Goal: Transaction & Acquisition: Purchase product/service

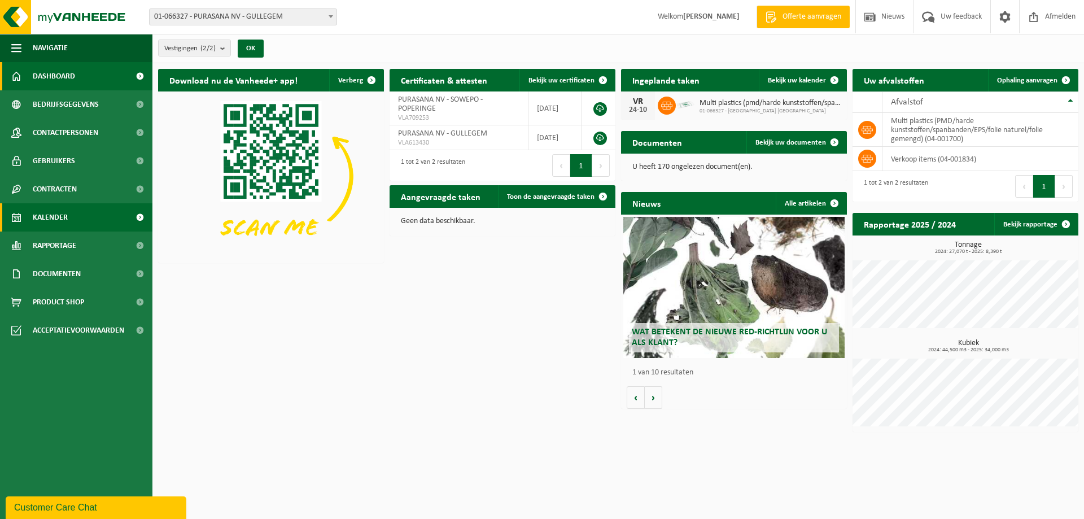
click at [62, 216] on span "Kalender" at bounding box center [50, 217] width 35 height 28
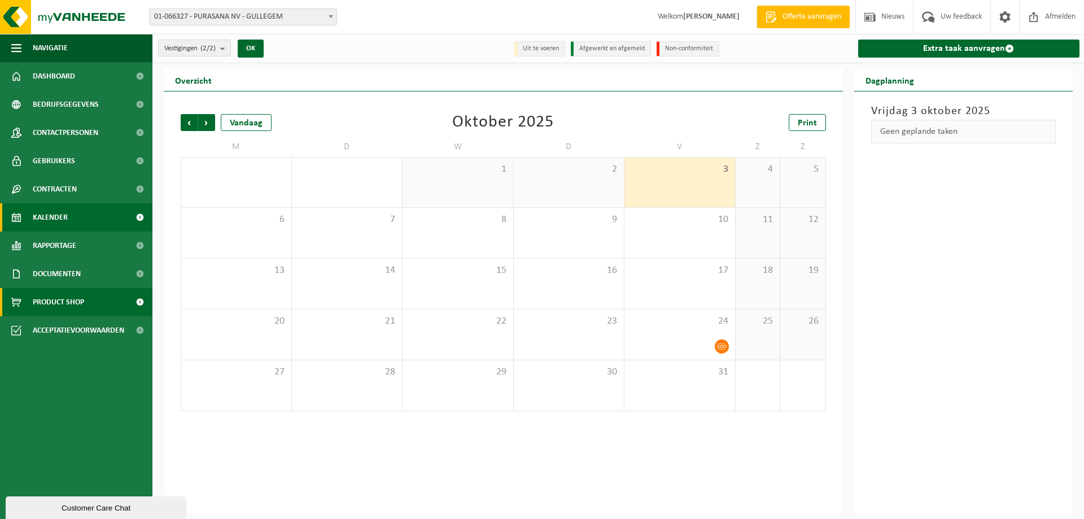
click at [47, 299] on span "Product Shop" at bounding box center [58, 302] width 51 height 28
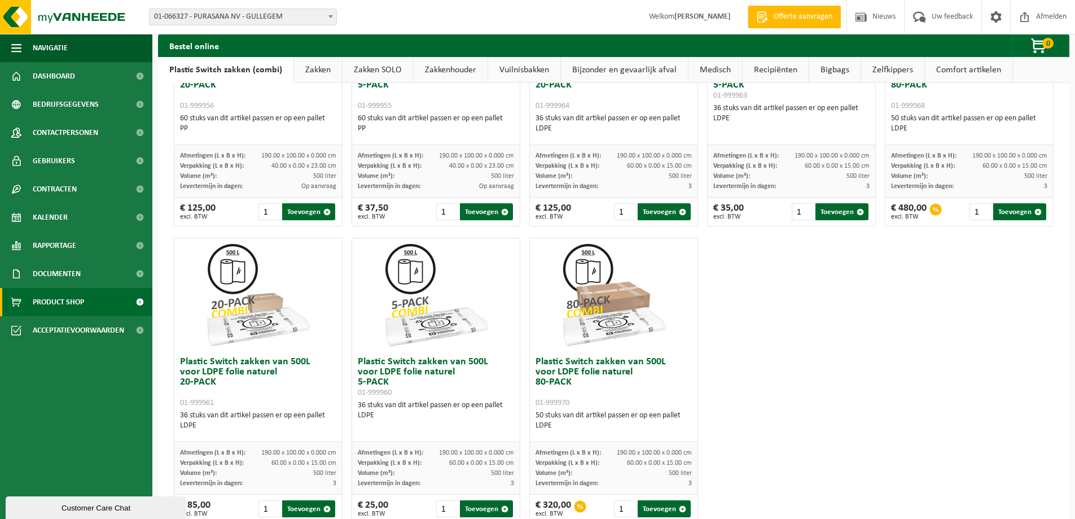
scroll to position [541, 0]
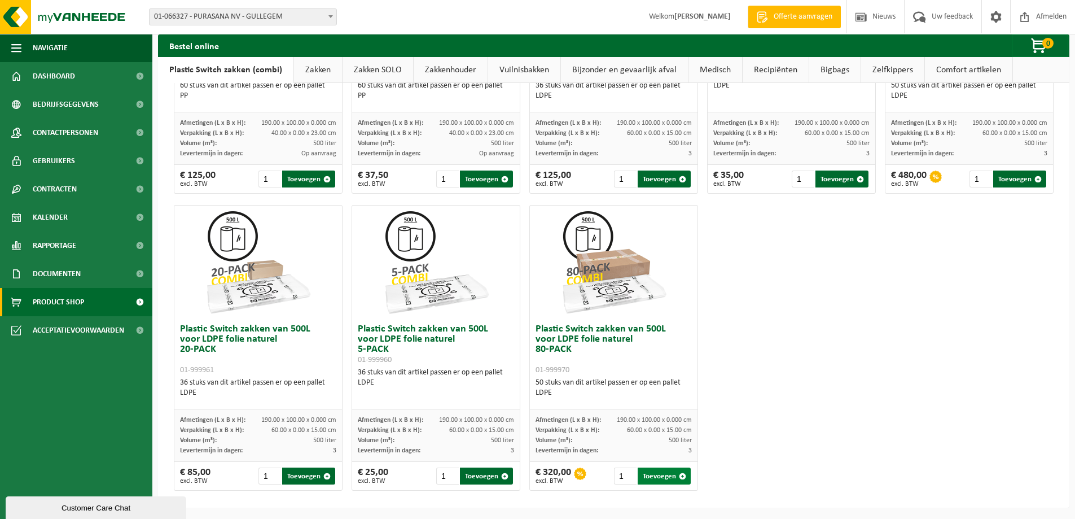
click at [655, 472] on button "Toevoegen" at bounding box center [664, 475] width 53 height 17
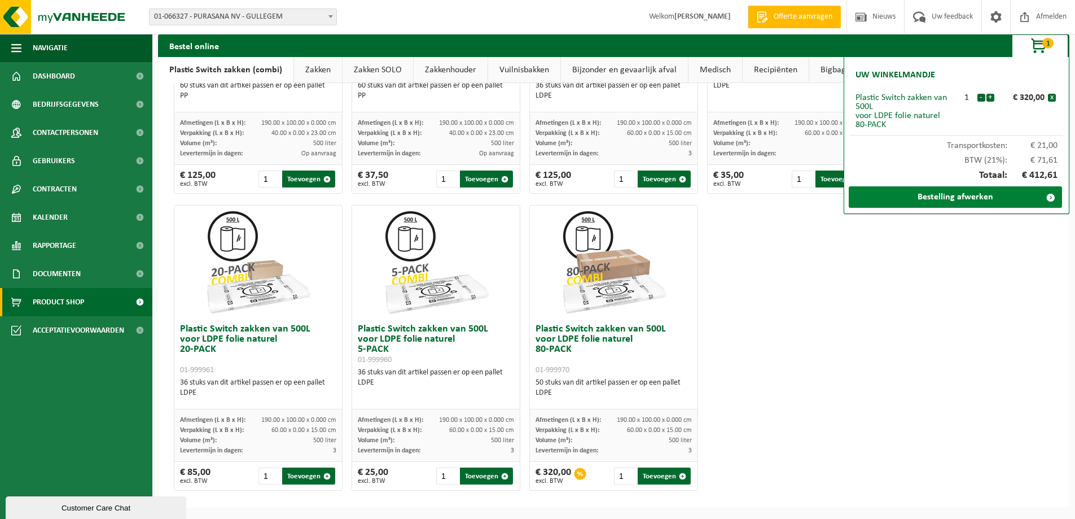
click at [952, 194] on link "Bestelling afwerken" at bounding box center [955, 196] width 213 height 21
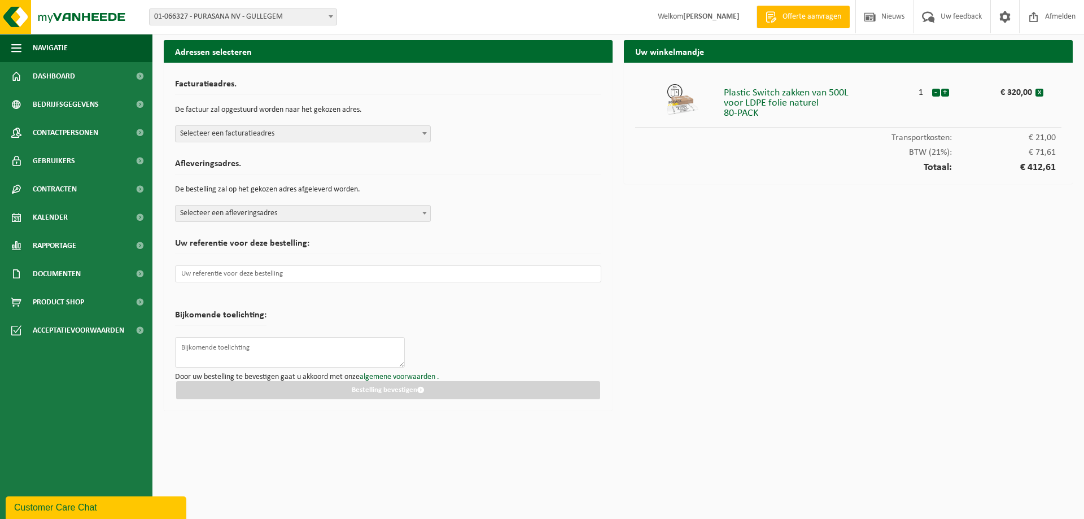
click at [302, 220] on span "Selecteer een afleveringsadres" at bounding box center [303, 213] width 255 height 16
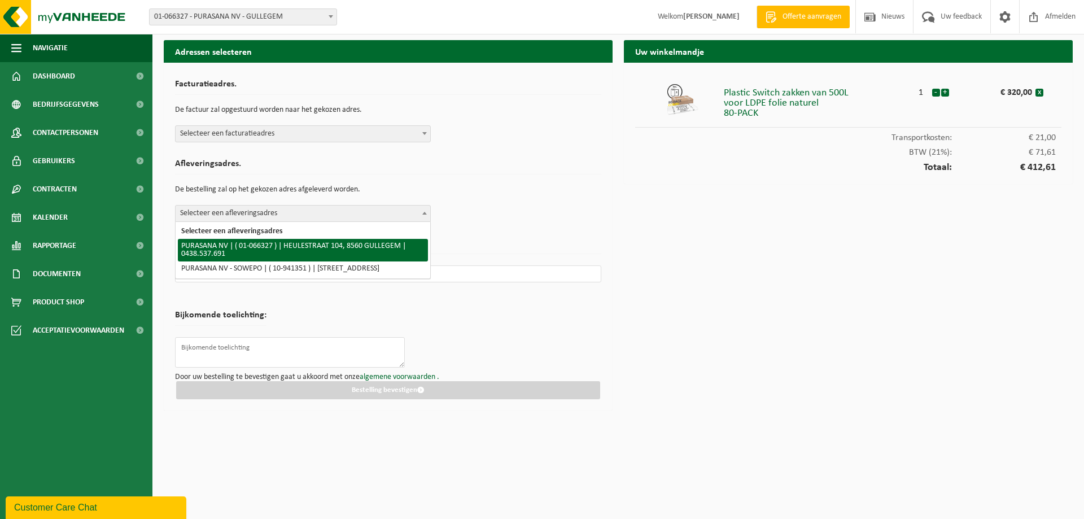
select select "21236"
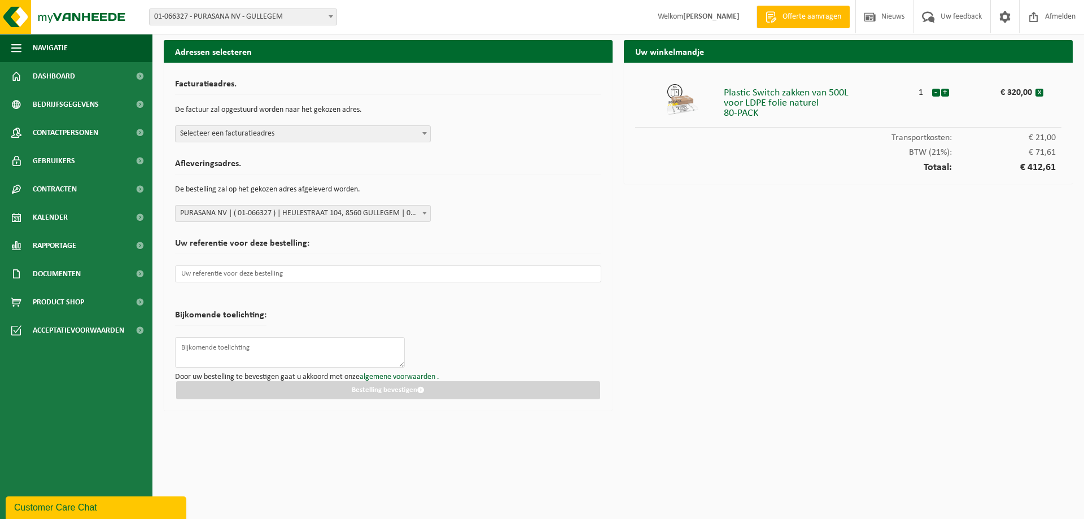
click at [268, 135] on span "Selecteer een facturatieadres" at bounding box center [303, 134] width 255 height 16
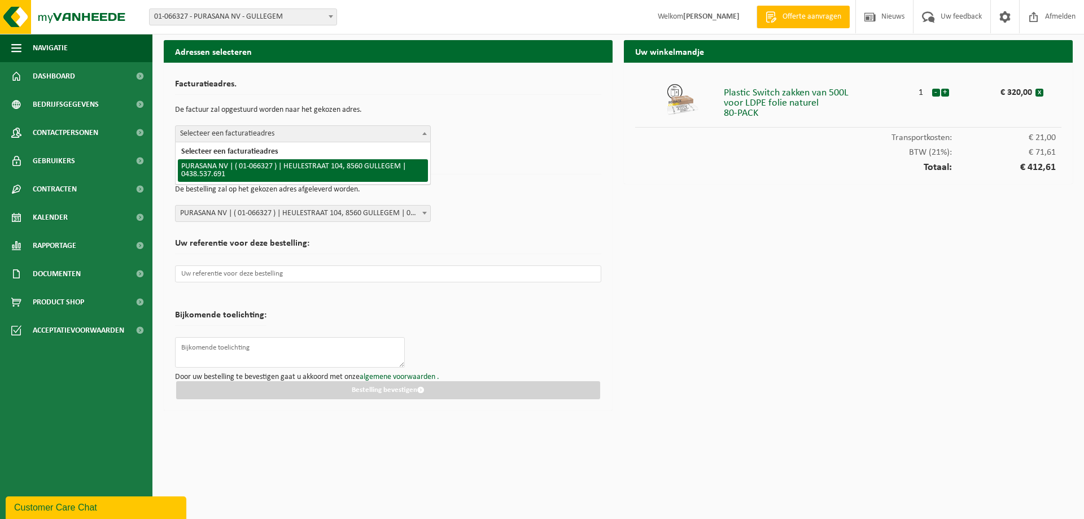
select select "21236"
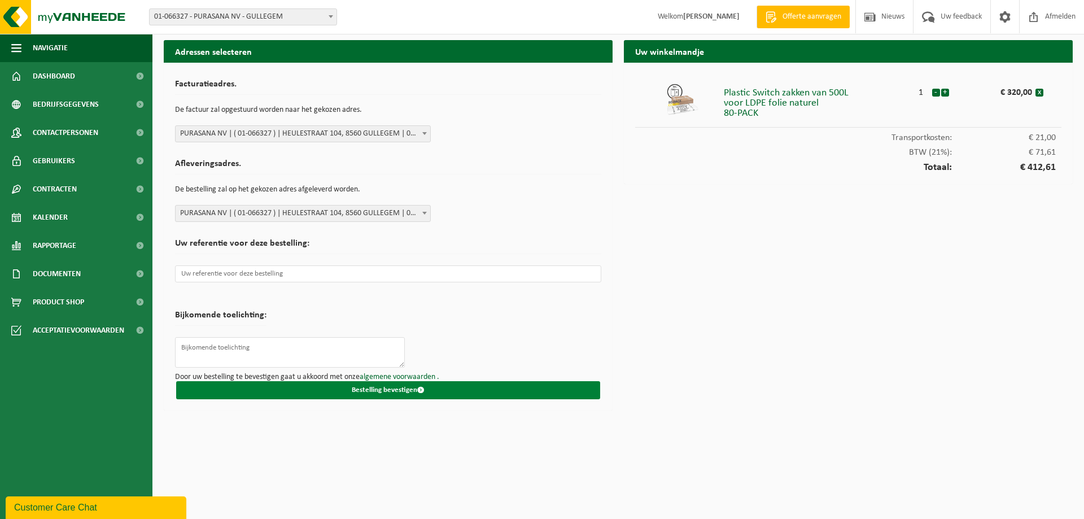
click at [392, 393] on button "Bestelling bevestigen" at bounding box center [388, 390] width 424 height 18
